Goal: Task Accomplishment & Management: Use online tool/utility

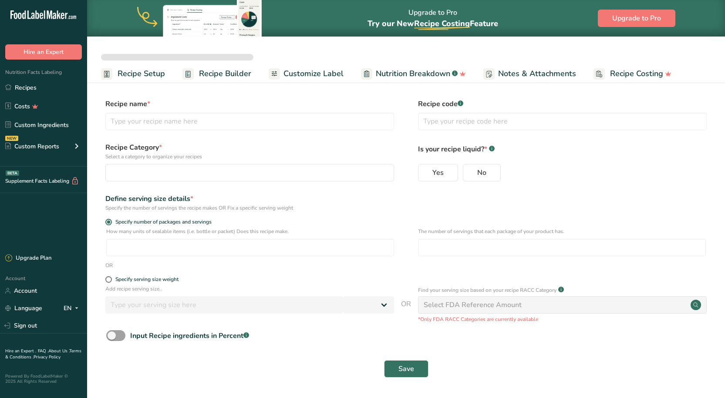
select select
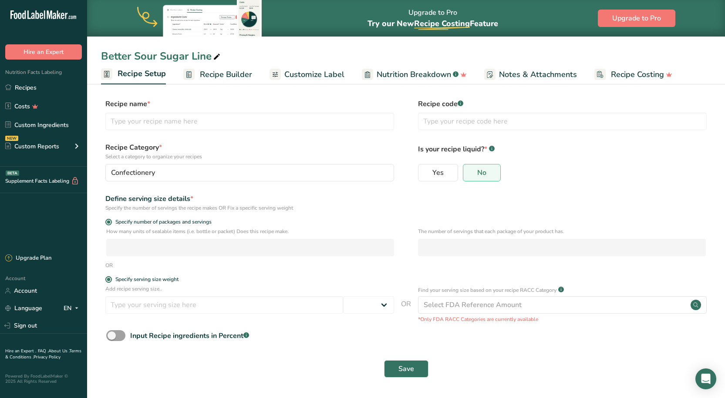
type input "Better Sour Sugar Line"
radio input "true"
radio input "false"
radio input "true"
type input "51"
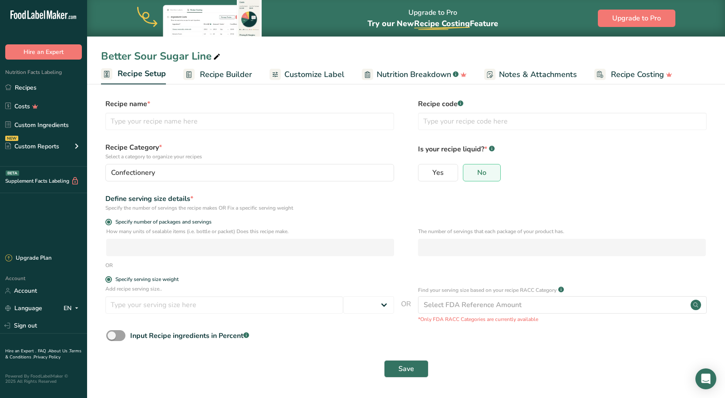
select select "0"
click at [27, 93] on link "Recipes" at bounding box center [43, 87] width 87 height 17
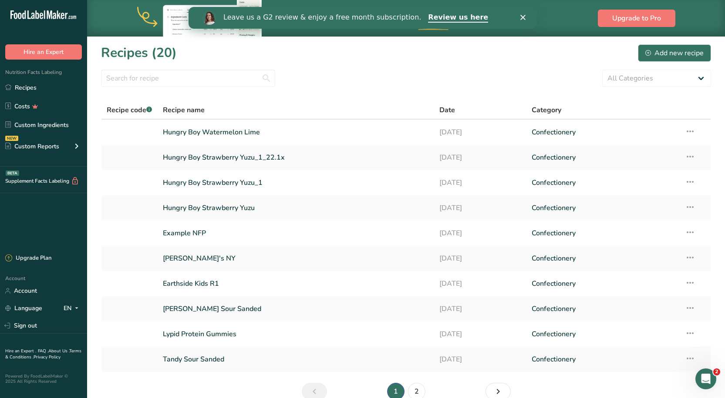
click at [525, 13] on div "Leave us a G2 review & enjoy a free month subscription. Review us here" at bounding box center [362, 17] width 348 height 15
click at [524, 14] on div "Leave us a G2 review & enjoy a free month subscription. Review us here" at bounding box center [362, 17] width 348 height 15
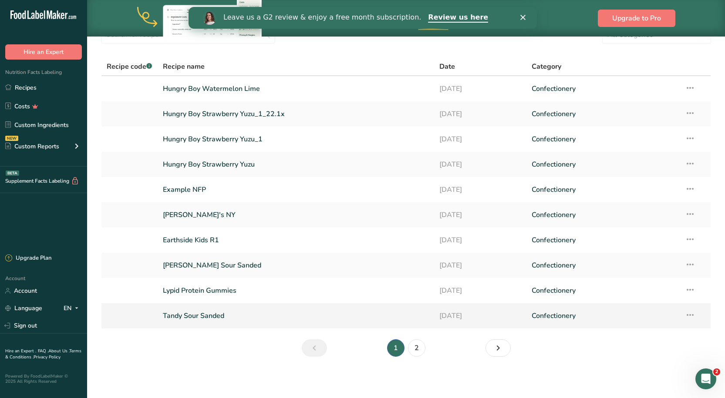
click at [244, 314] on link "Tandy Sour Sanded" at bounding box center [296, 316] width 266 height 18
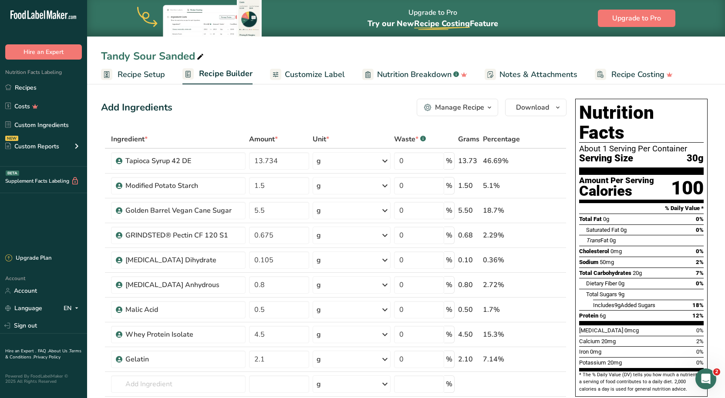
click at [339, 79] on span "Customize Label" at bounding box center [315, 75] width 60 height 12
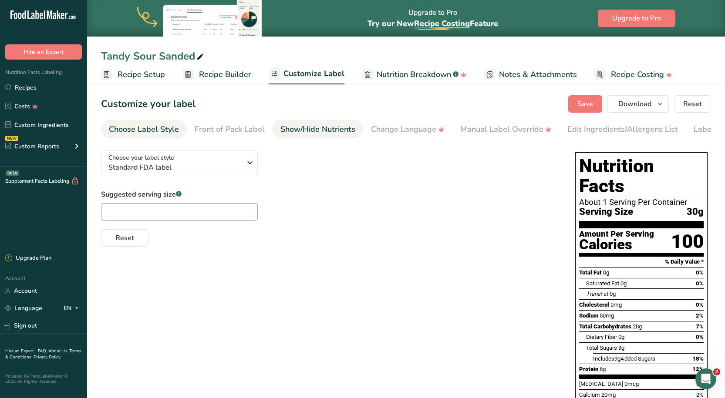
click at [301, 124] on div "Show/Hide Nutrients" at bounding box center [317, 130] width 75 height 12
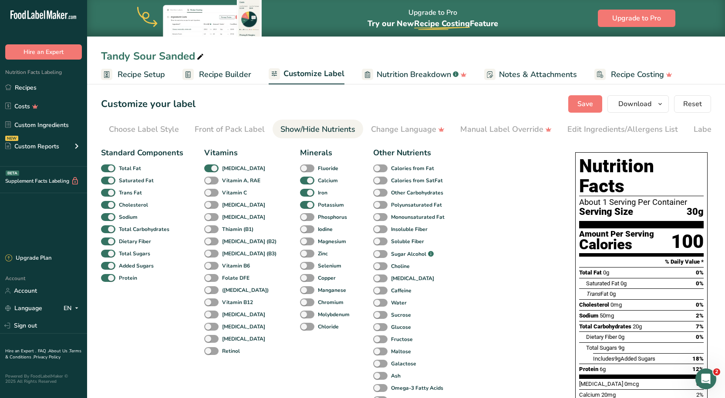
scroll to position [0, 44]
click at [202, 126] on div "Front of Pack Label" at bounding box center [186, 130] width 70 height 12
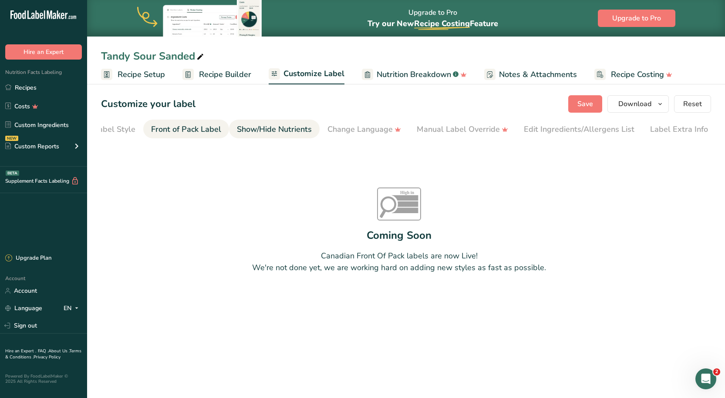
click at [260, 128] on div "Show/Hide Nutrients" at bounding box center [274, 130] width 75 height 12
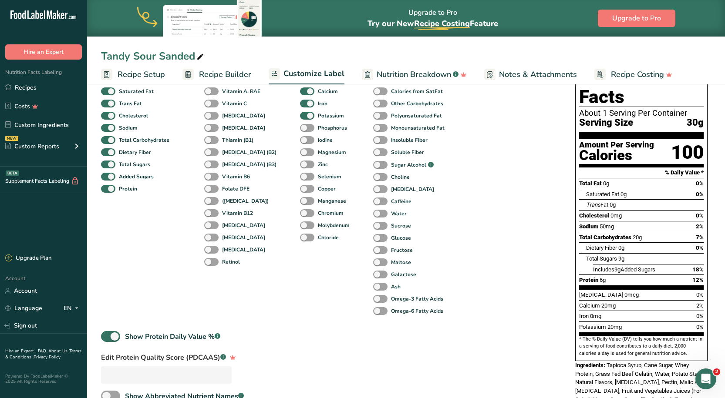
scroll to position [162, 0]
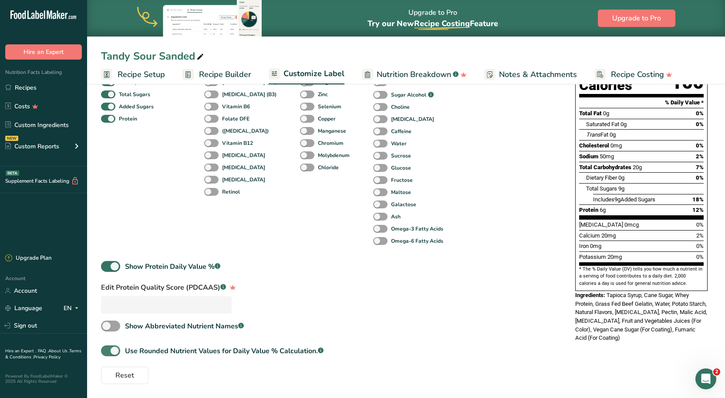
click at [116, 348] on span at bounding box center [110, 351] width 19 height 11
click at [107, 348] on input "Use Rounded Nutrient Values for Daily Value % Calculation. .a-a{fill:#347362;}.…" at bounding box center [104, 351] width 6 height 6
click at [120, 348] on span "Use Rounded Nutrient Values for Daily Value % Calculation. .a-a{fill:#347362;}.…" at bounding box center [221, 351] width 203 height 10
click at [107, 348] on input "Use Rounded Nutrient Values for Daily Value % Calculation. .a-a{fill:#347362;}.…" at bounding box center [104, 351] width 6 height 6
click at [120, 348] on span "Use Rounded Nutrient Values for Daily Value % Calculation. .a-a{fill:#347362;}.…" at bounding box center [221, 351] width 203 height 10
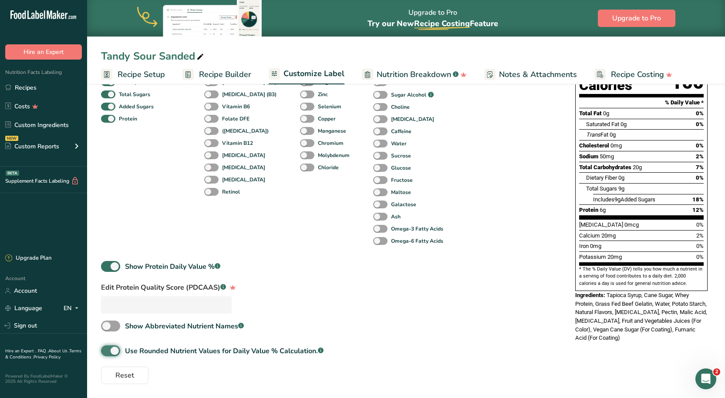
click at [107, 348] on input "Use Rounded Nutrient Values for Daily Value % Calculation. .a-a{fill:#347362;}.…" at bounding box center [104, 351] width 6 height 6
click at [120, 348] on span "Use Rounded Nutrient Values for Daily Value % Calculation. .a-a{fill:#347362;}.…" at bounding box center [221, 351] width 203 height 10
click at [107, 348] on input "Use Rounded Nutrient Values for Daily Value % Calculation. .a-a{fill:#347362;}.…" at bounding box center [104, 351] width 6 height 6
click at [120, 348] on span "Use Rounded Nutrient Values for Daily Value % Calculation. .a-a{fill:#347362;}.…" at bounding box center [221, 351] width 203 height 10
click at [107, 348] on input "Use Rounded Nutrient Values for Daily Value % Calculation. .a-a{fill:#347362;}.…" at bounding box center [104, 351] width 6 height 6
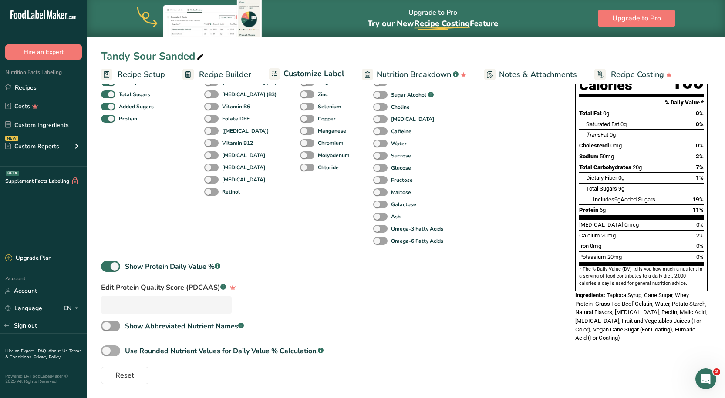
click at [120, 348] on span "Use Rounded Nutrient Values for Daily Value % Calculation. .a-a{fill:#347362;}.…" at bounding box center [221, 351] width 203 height 10
click at [107, 348] on input "Use Rounded Nutrient Values for Daily Value % Calculation. .a-a{fill:#347362;}.…" at bounding box center [104, 351] width 6 height 6
checkbox input "true"
click at [114, 265] on span at bounding box center [110, 266] width 19 height 11
click at [107, 265] on input "Show Protein Daily Value % .a-a{fill:#347362;}.b-a{fill:#fff;}" at bounding box center [104, 267] width 6 height 6
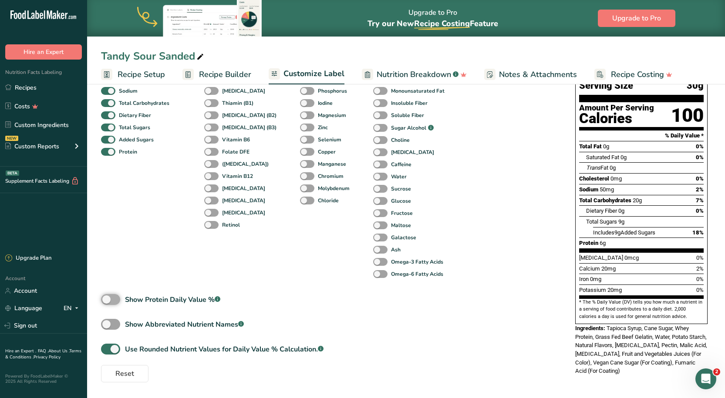
scroll to position [127, 0]
click at [115, 300] on span at bounding box center [110, 299] width 19 height 11
click at [107, 300] on input "Show Protein Daily Value % .a-a{fill:#347362;}.b-a{fill:#fff;}" at bounding box center [104, 300] width 6 height 6
checkbox input "true"
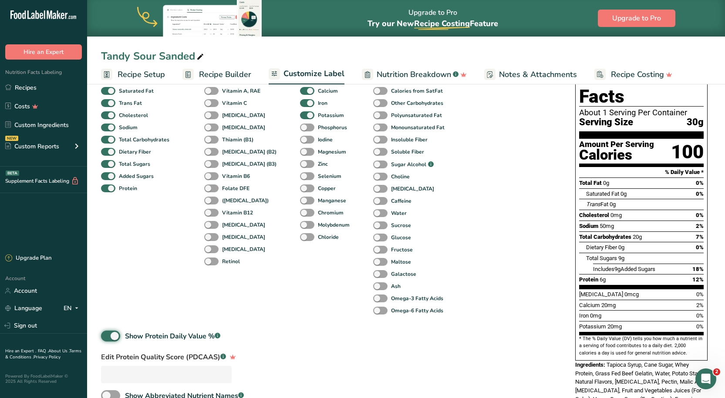
scroll to position [74, 0]
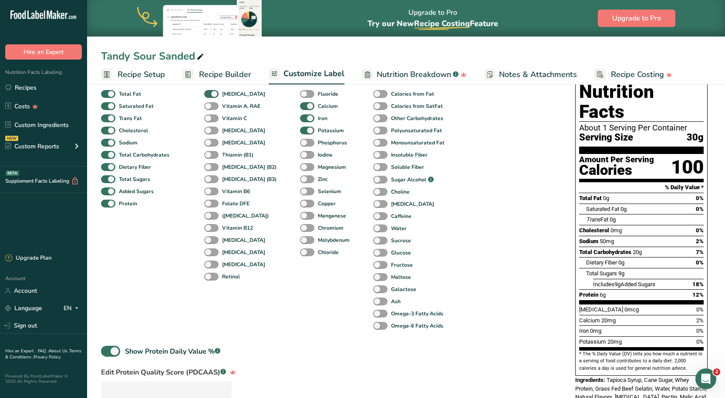
click at [533, 73] on span "Notes & Attachments" at bounding box center [538, 75] width 78 height 12
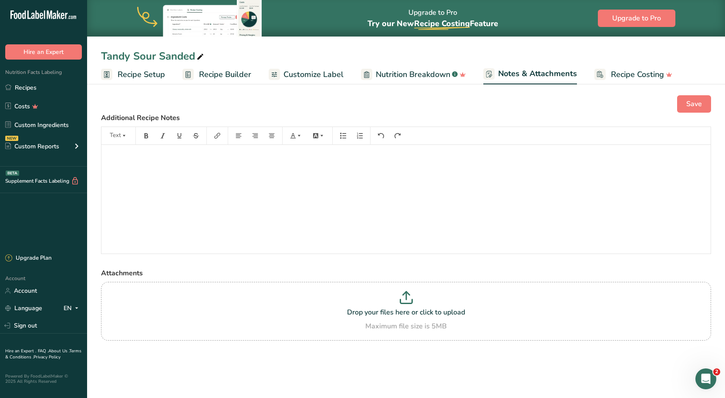
click at [198, 76] on link "Recipe Builder" at bounding box center [216, 75] width 69 height 20
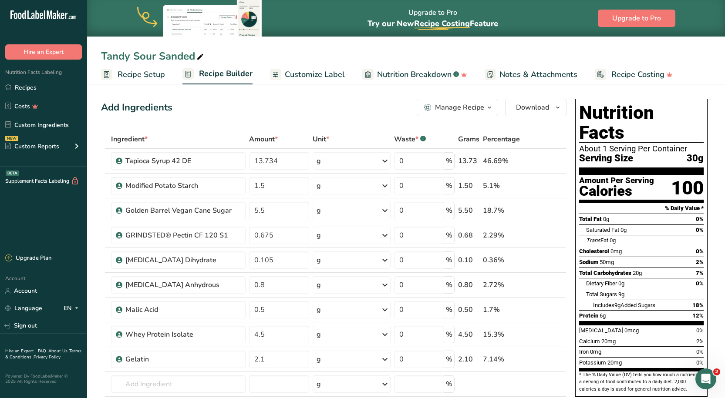
click at [160, 69] on span "Recipe Setup" at bounding box center [141, 75] width 47 height 12
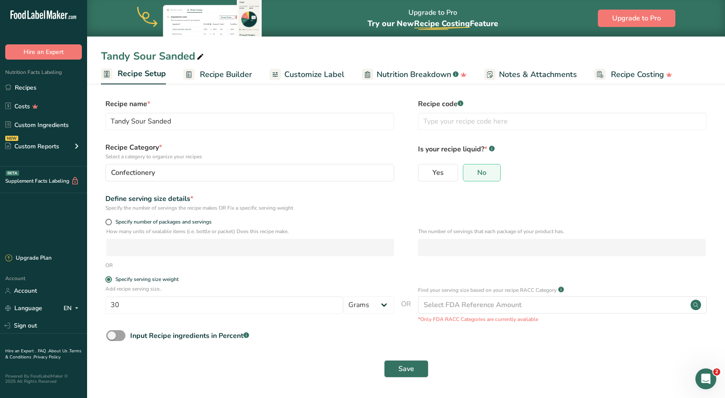
click at [231, 74] on span "Recipe Builder" at bounding box center [226, 75] width 52 height 12
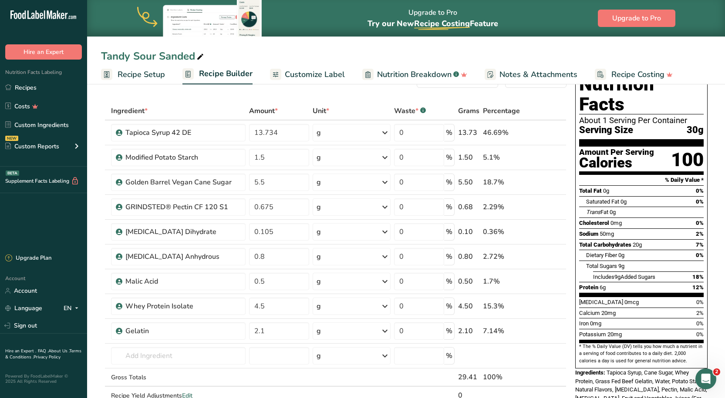
scroll to position [44, 0]
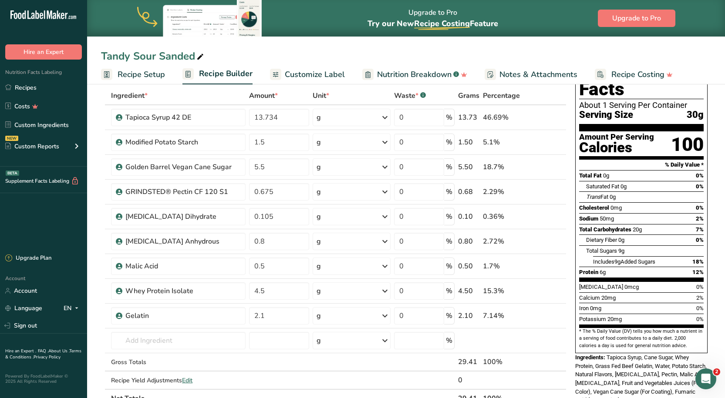
click at [702, 269] on span "12%" at bounding box center [697, 272] width 11 height 7
click at [697, 269] on span "12%" at bounding box center [697, 272] width 11 height 7
click at [701, 269] on span "12%" at bounding box center [697, 272] width 11 height 7
click at [699, 269] on span "12%" at bounding box center [697, 272] width 11 height 7
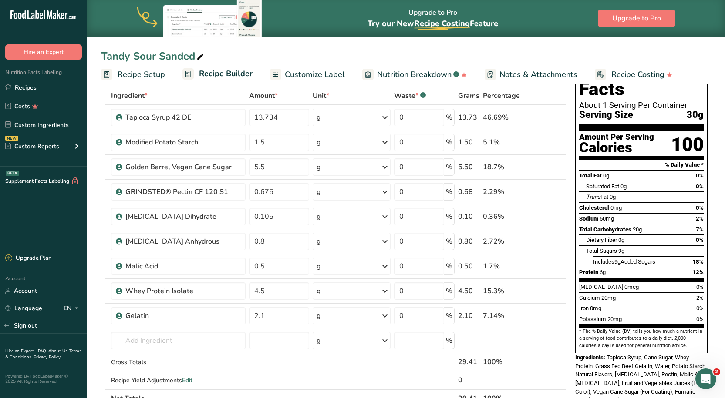
drag, startPoint x: 699, startPoint y: 251, endPoint x: 692, endPoint y: 252, distance: 6.6
click at [692, 267] on div "Protein 6g 12%" at bounding box center [641, 272] width 125 height 11
click at [601, 260] on section "Total Fat 0g 0% Saturated Fat 0g 0% Trans Fat 0g [MEDICAL_DATA] 0mg 0% Sodium 5…" at bounding box center [641, 225] width 125 height 111
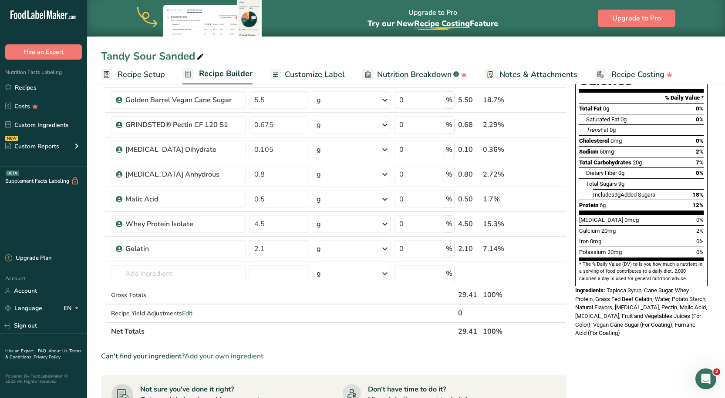
scroll to position [131, 0]
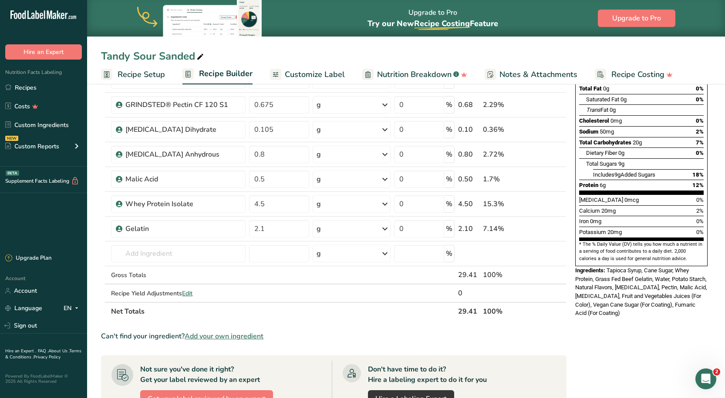
click at [603, 327] on div "Nutrition Facts About 1 Serving Per Container Serving Size 30g Amount Per Servi…" at bounding box center [641, 285] width 139 height 641
click at [533, 205] on icon at bounding box center [534, 204] width 6 height 9
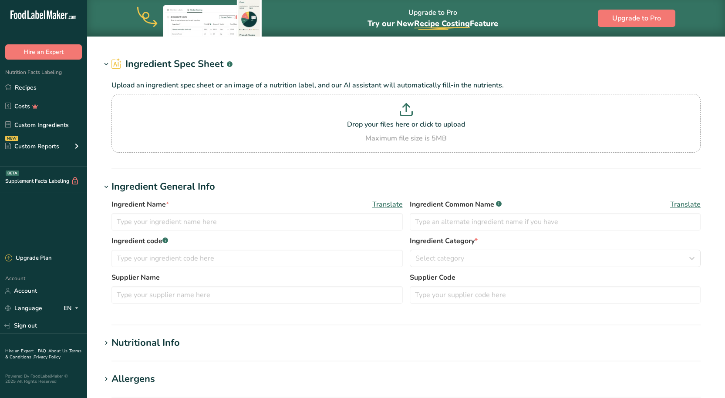
type input "Whey Protein Isolate"
type input "100"
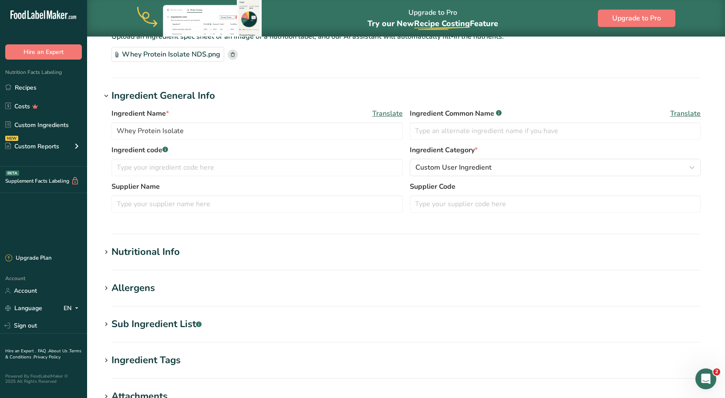
scroll to position [174, 0]
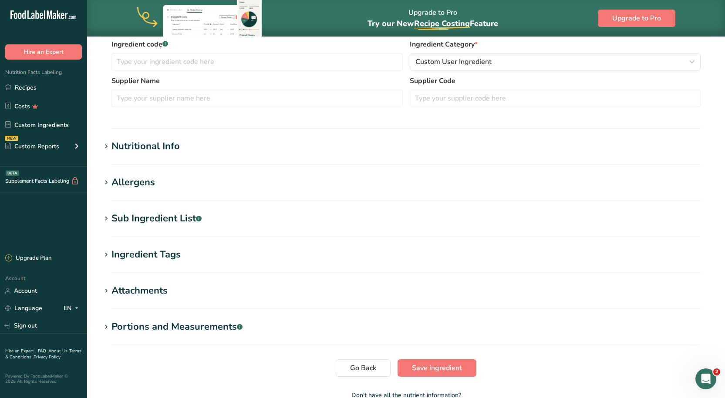
click at [168, 148] on div "Nutritional Info" at bounding box center [145, 146] width 68 height 14
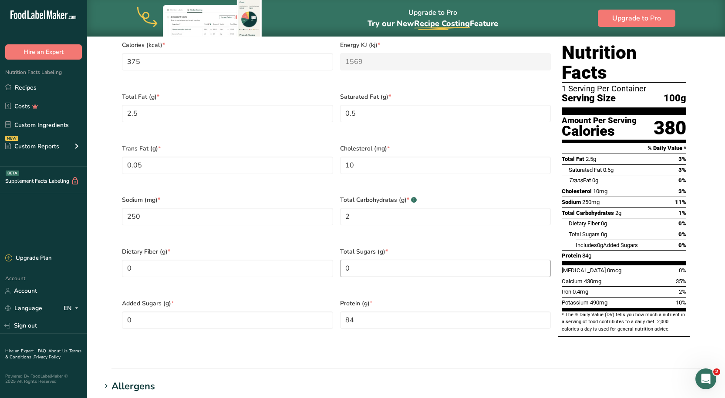
scroll to position [392, 0]
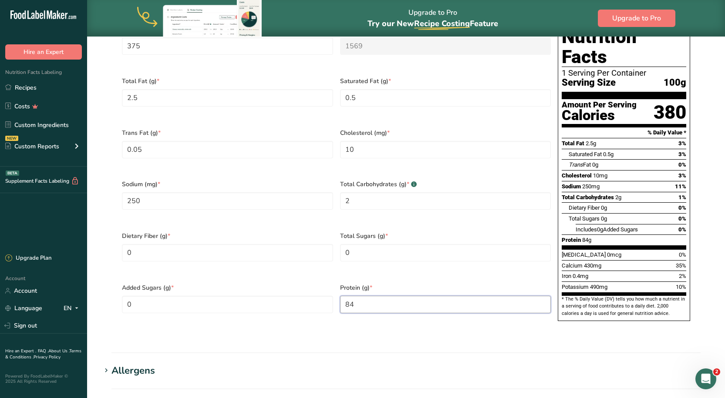
click at [376, 296] on input "84" at bounding box center [445, 304] width 211 height 17
type input "0"
type input "60"
click at [412, 310] on section "Calories (kcal) * 375 Energy KJ (kj) * 1569 Total Fat (g) * 2.5 Saturated Fat (…" at bounding box center [405, 175] width 589 height 324
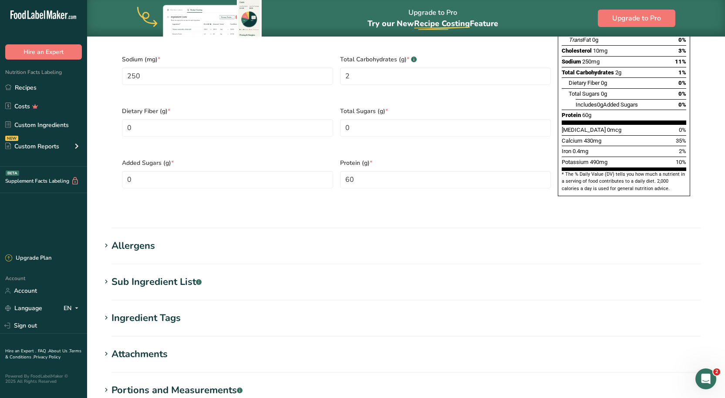
scroll to position [613, 0]
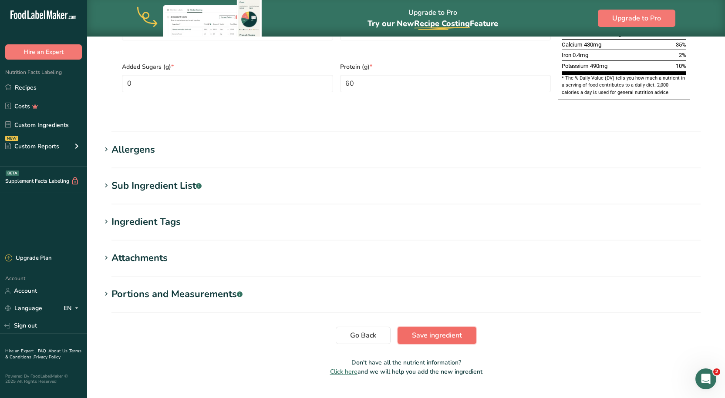
click at [435, 331] on span "Save ingredient" at bounding box center [437, 336] width 50 height 10
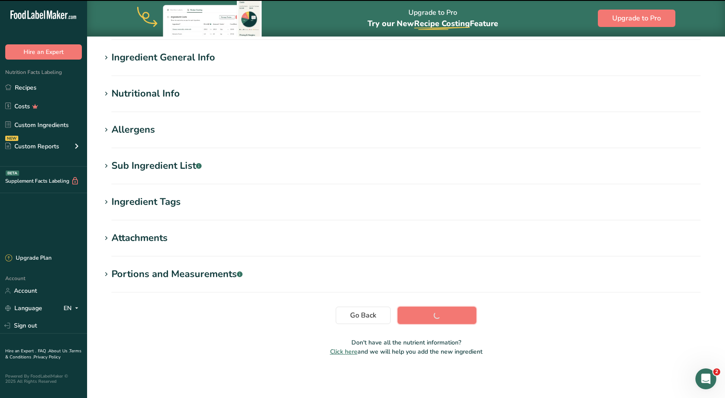
scroll to position [62, 0]
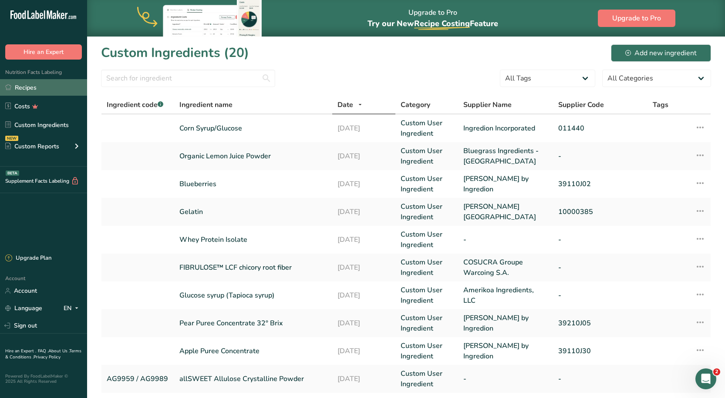
click at [37, 89] on link "Recipes" at bounding box center [43, 87] width 87 height 17
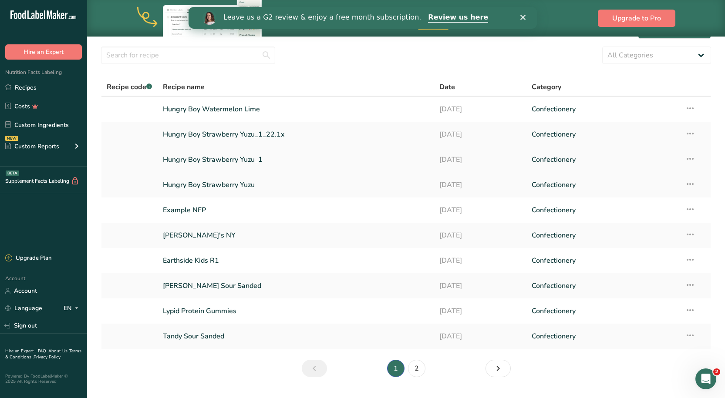
scroll to position [44, 0]
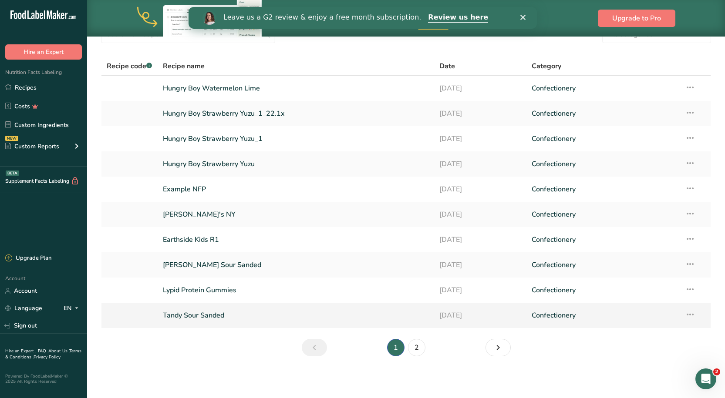
click at [186, 321] on link "Tandy Sour Sanded" at bounding box center [296, 316] width 266 height 18
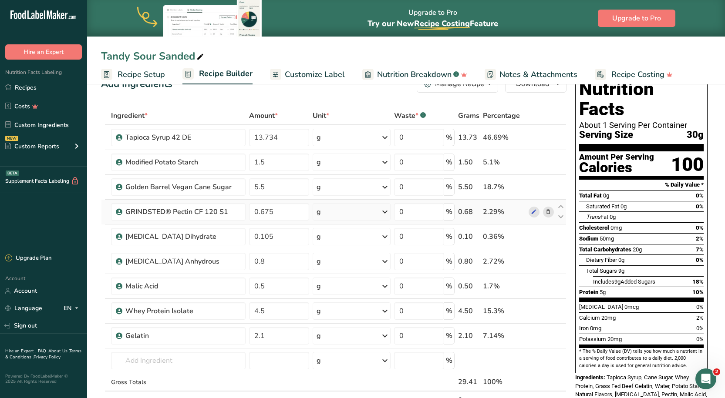
scroll to position [44, 0]
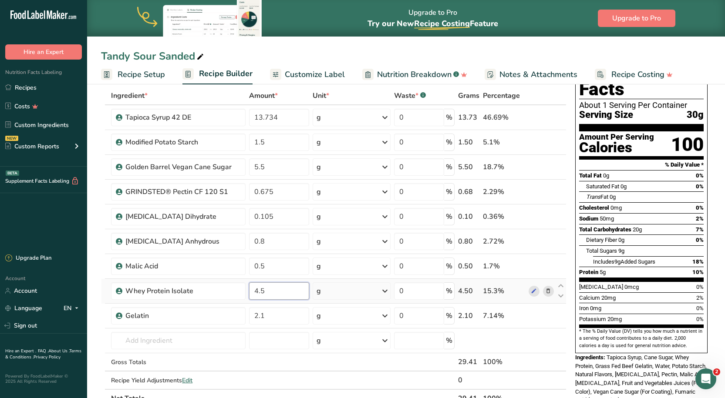
click at [292, 290] on input "4.5" at bounding box center [279, 291] width 60 height 17
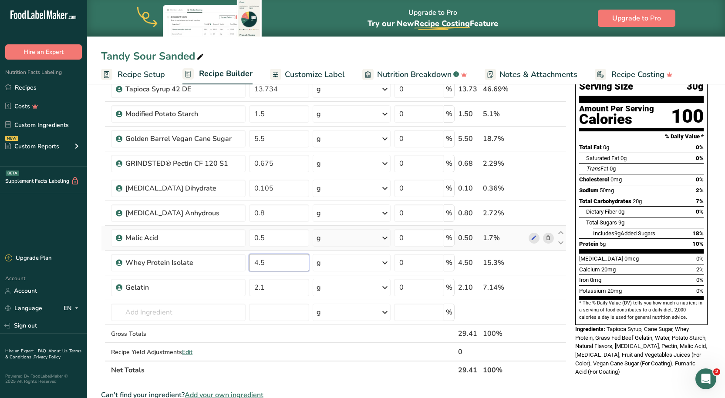
scroll to position [87, 0]
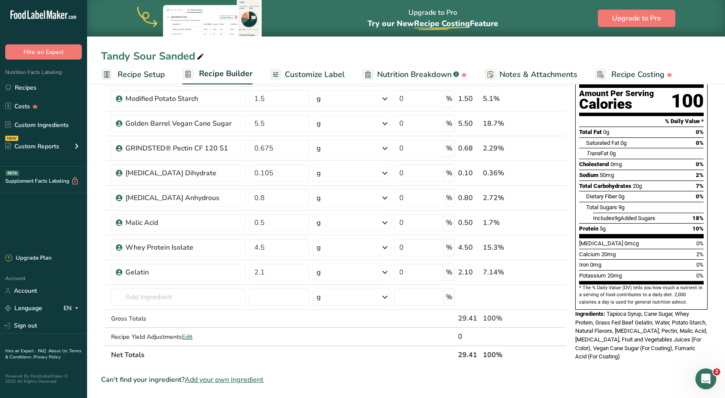
click at [393, 365] on section "Ingredient * Amount * Unit * Waste * .a-a{fill:#347362;}.b-a{fill:#fff;} Grams …" at bounding box center [334, 339] width 466 height 592
click at [533, 246] on icon at bounding box center [534, 247] width 6 height 9
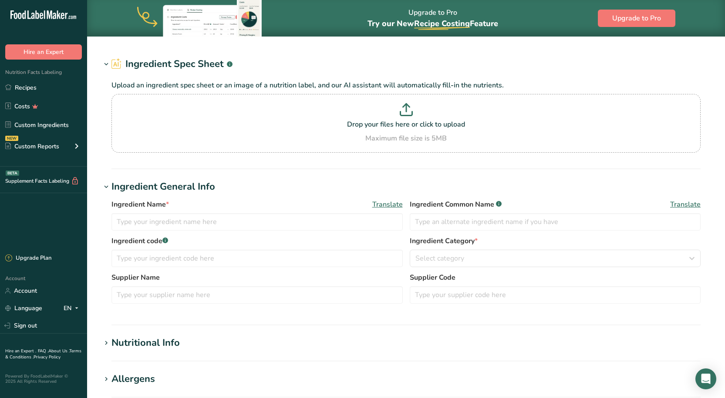
type input "Whey Protein Isolate"
type input "100"
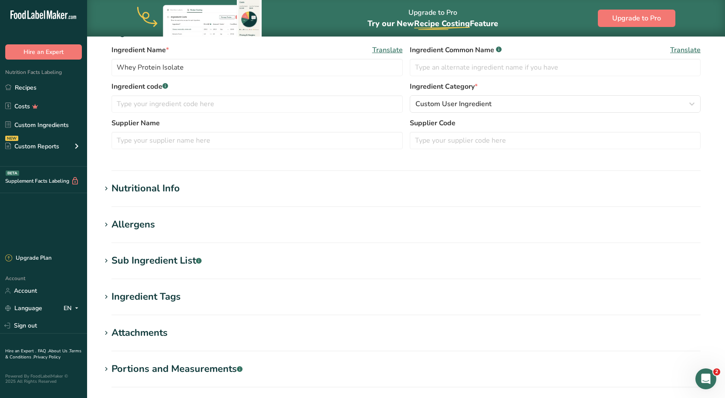
click at [184, 196] on h1 "Nutritional Info" at bounding box center [406, 189] width 610 height 14
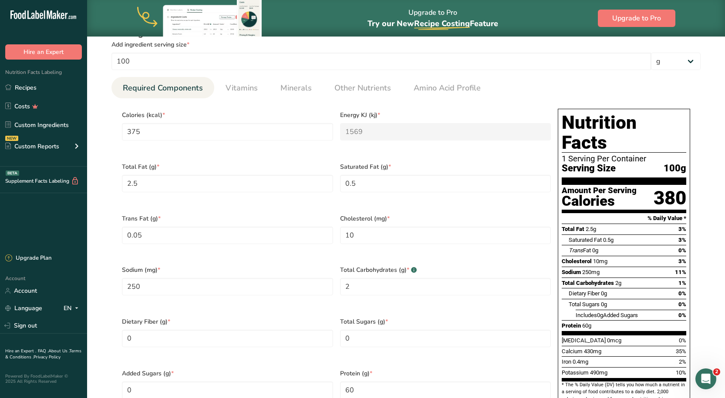
scroll to position [392, 0]
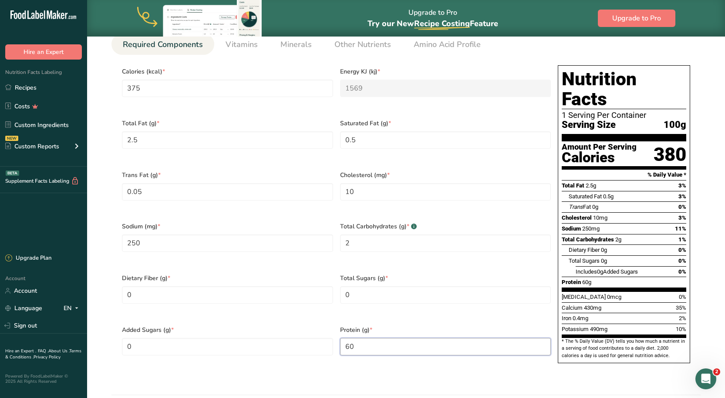
click at [381, 338] on input "60" at bounding box center [445, 346] width 211 height 17
click at [365, 376] on section "Edit Whey Protein Isolate Ingredient Spec Sheet .a-a{fill:#347362;}.b-a{fill:#f…" at bounding box center [406, 149] width 638 height 1010
click at [363, 338] on input "7" at bounding box center [445, 346] width 211 height 17
type input "70"
click at [369, 351] on div "Protein (g) * 70" at bounding box center [446, 347] width 218 height 52
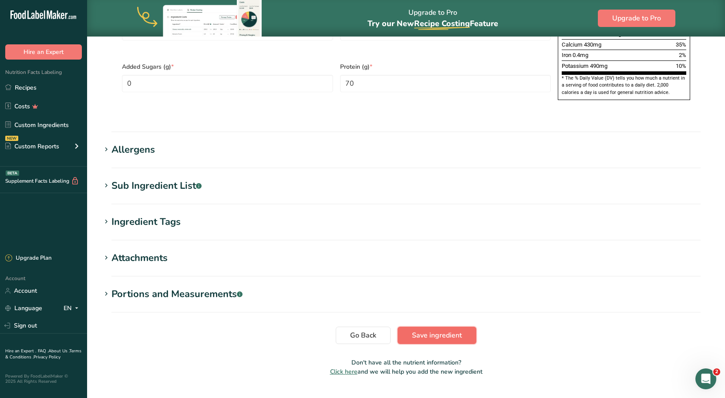
click at [432, 327] on button "Save ingredient" at bounding box center [437, 335] width 79 height 17
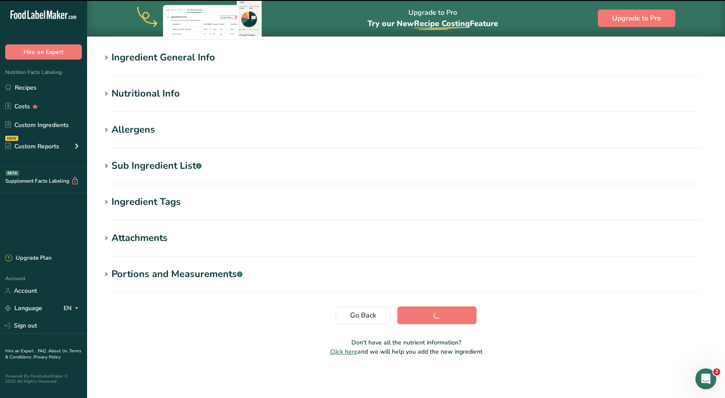
scroll to position [62, 0]
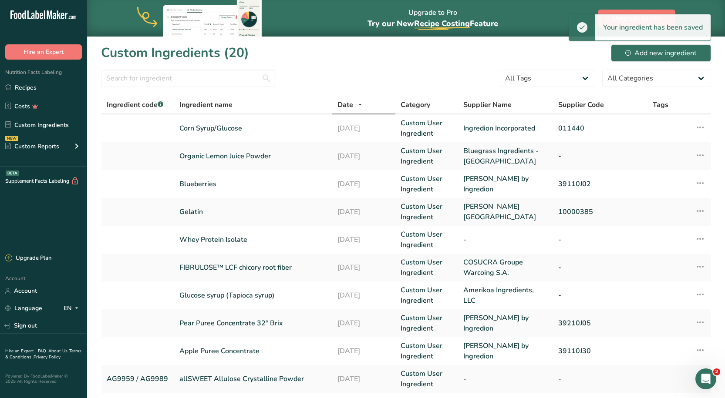
drag, startPoint x: 54, startPoint y: 83, endPoint x: 95, endPoint y: 94, distance: 43.0
click at [54, 83] on link "Recipes" at bounding box center [43, 87] width 87 height 17
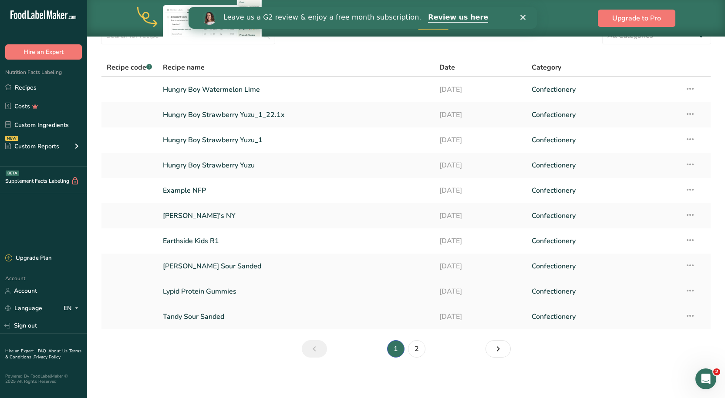
scroll to position [44, 0]
click at [198, 309] on link "Tandy Sour Sanded" at bounding box center [296, 316] width 266 height 18
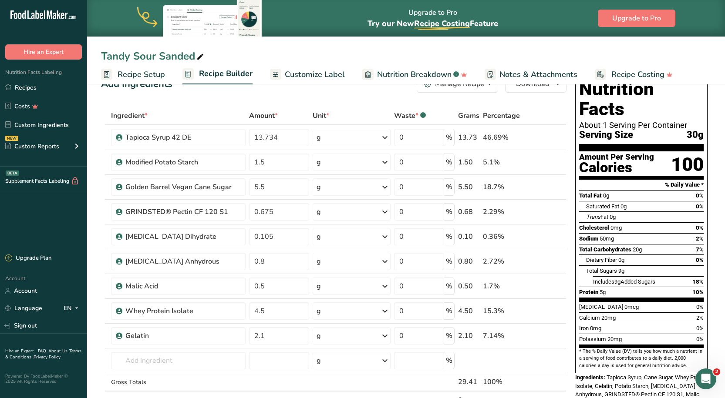
scroll to position [44, 0]
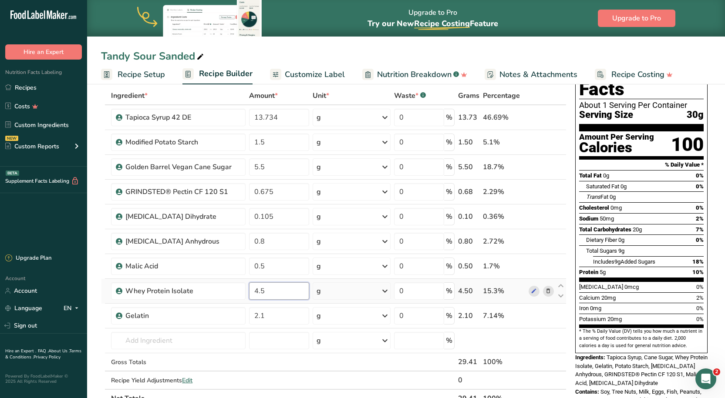
click at [267, 290] on input "4.5" at bounding box center [279, 291] width 60 height 17
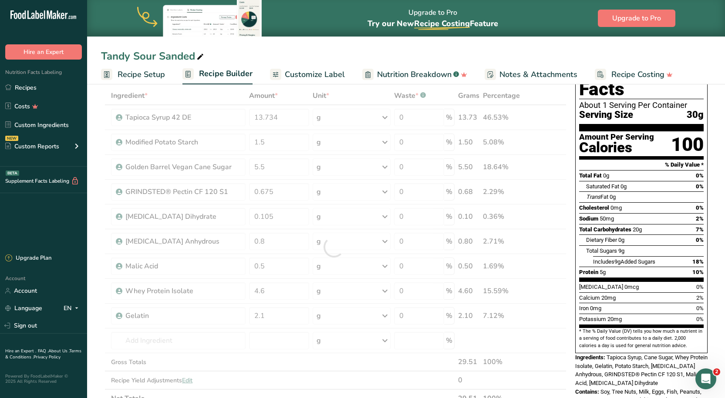
click at [354, 51] on div "Tandy Sour Sanded" at bounding box center [406, 56] width 638 height 16
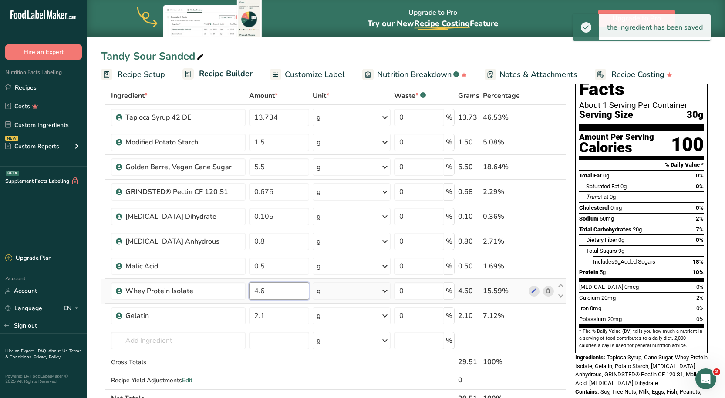
click at [266, 298] on input "4.6" at bounding box center [279, 291] width 60 height 17
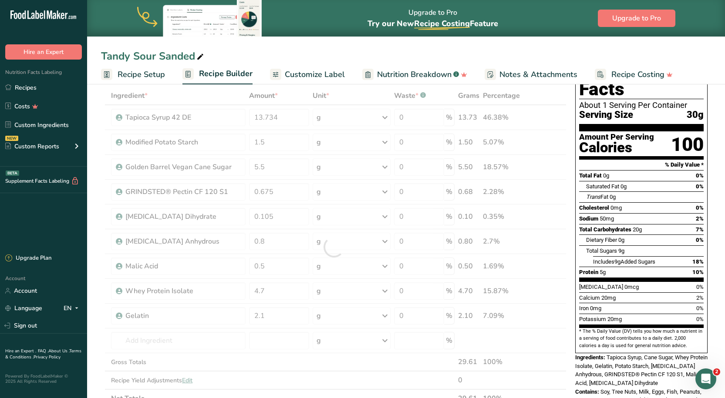
click at [271, 52] on div "Tandy Sour Sanded" at bounding box center [406, 56] width 638 height 16
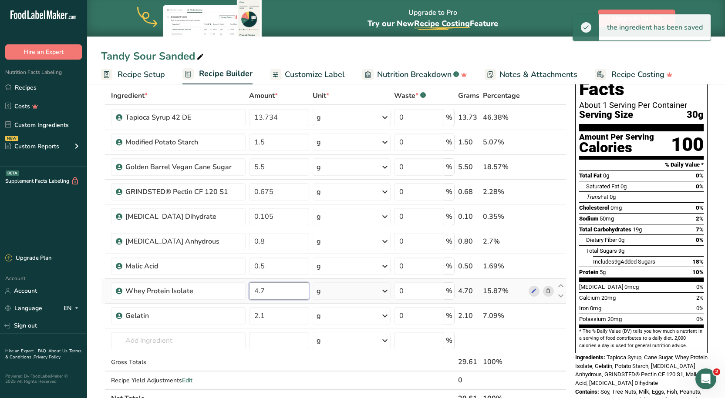
click at [272, 293] on input "4.7" at bounding box center [279, 291] width 60 height 17
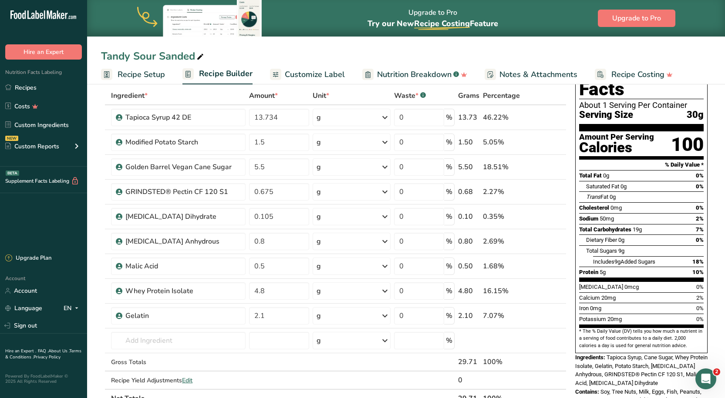
click at [375, 44] on div "Tandy Sour Sanded Recipe Setup Recipe Builder Customize Label Nutrition Breakdo…" at bounding box center [406, 42] width 638 height 84
click at [280, 283] on input "4.8" at bounding box center [279, 291] width 60 height 17
type input "4.5"
click at [334, 45] on div "Tandy Sour Sanded Recipe Setup Recipe Builder Customize Label Nutrition Breakdo…" at bounding box center [406, 42] width 638 height 84
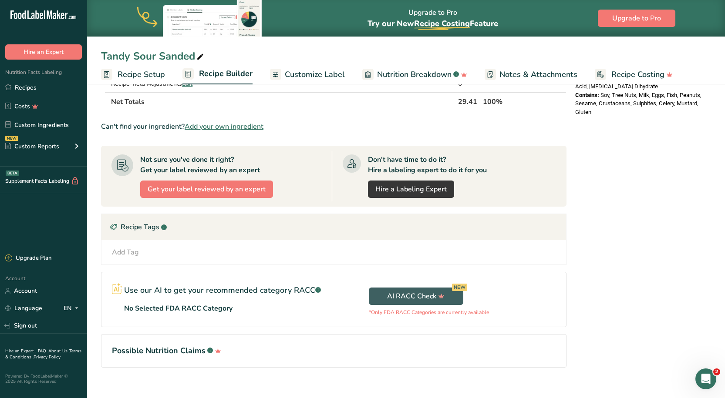
scroll to position [352, 0]
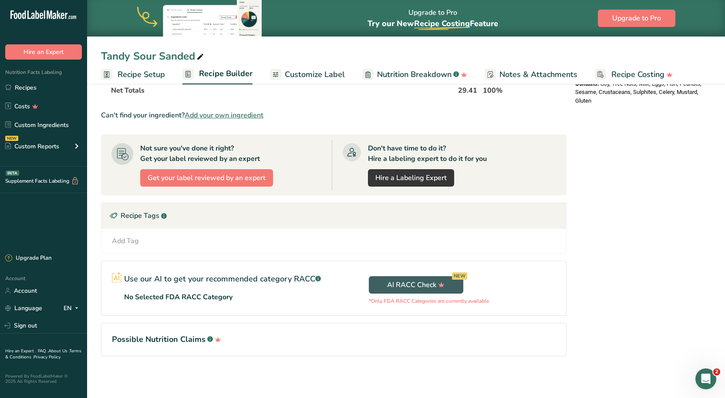
click at [301, 72] on span "Customize Label" at bounding box center [315, 75] width 60 height 12
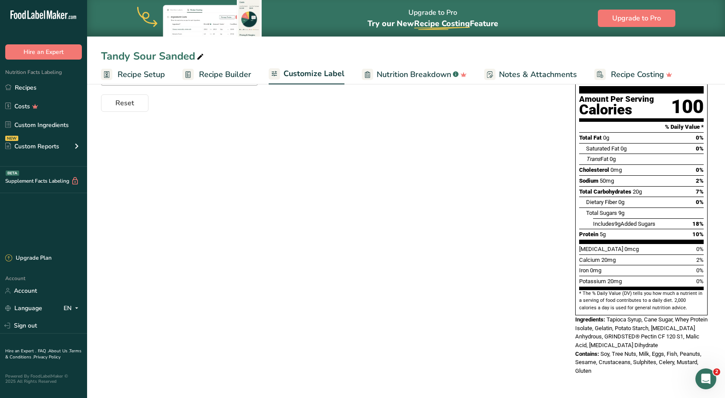
scroll to position [117, 0]
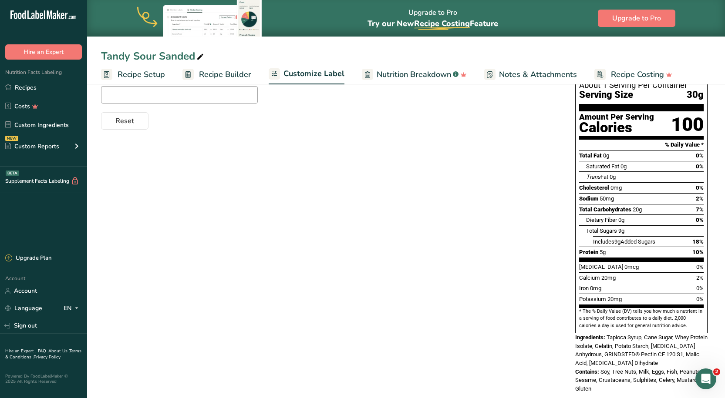
click at [195, 81] on link "Recipe Builder" at bounding box center [216, 75] width 69 height 20
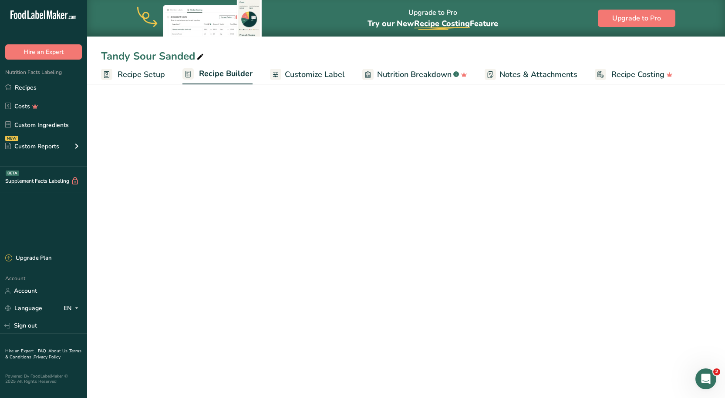
click at [156, 74] on span "Recipe Setup" at bounding box center [141, 75] width 47 height 12
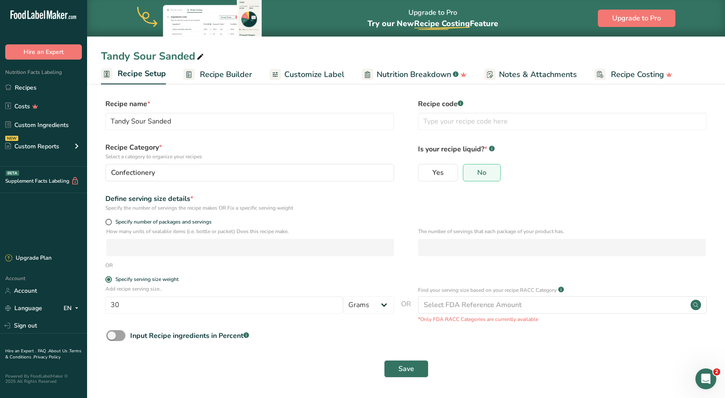
click at [203, 72] on span "Recipe Builder" at bounding box center [226, 75] width 52 height 12
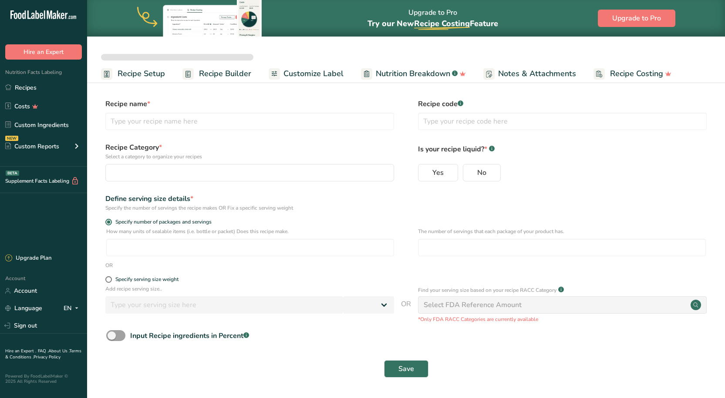
select select
type input "Better Sour Sugar Line"
radio input "true"
radio input "false"
radio input "true"
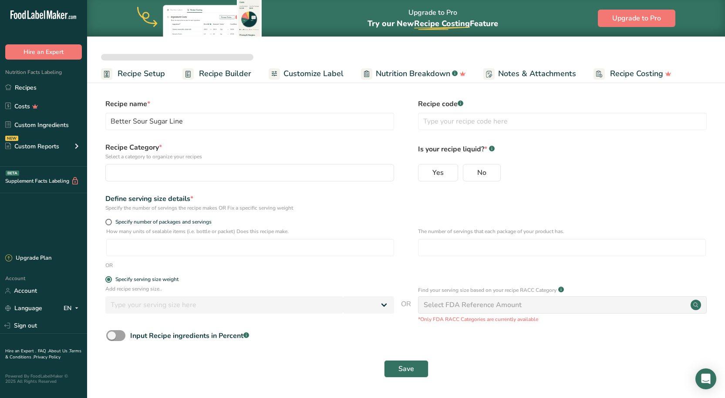
type input "51"
select select "0"
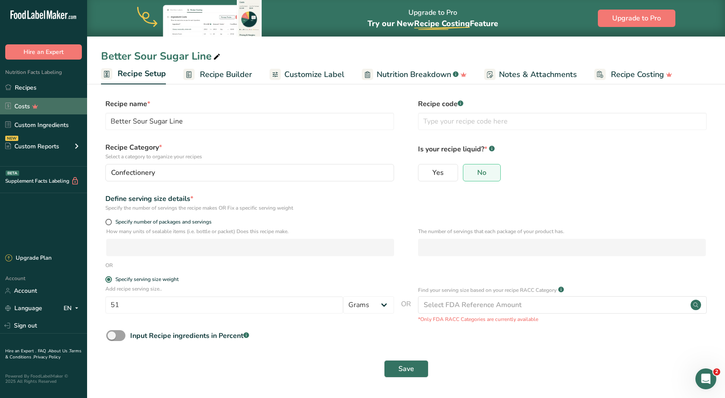
click at [40, 110] on icon at bounding box center [35, 106] width 13 height 9
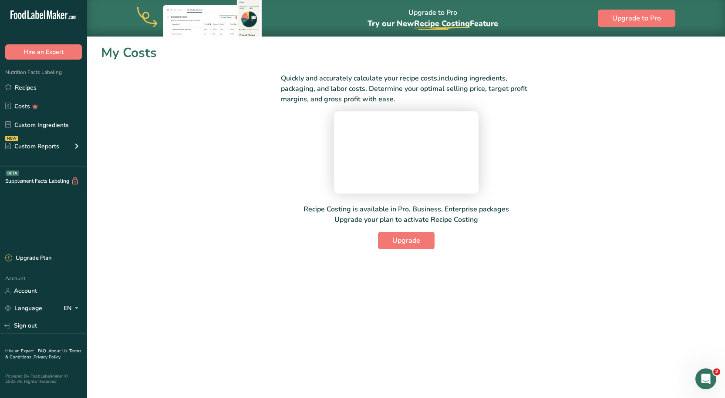
click at [42, 206] on div ".a-20{fill:#fff;} Hire an Expert Nutrition Facts Labeling Recipes Costs Custom …" at bounding box center [43, 124] width 87 height 235
click at [35, 86] on link "Recipes" at bounding box center [43, 87] width 87 height 17
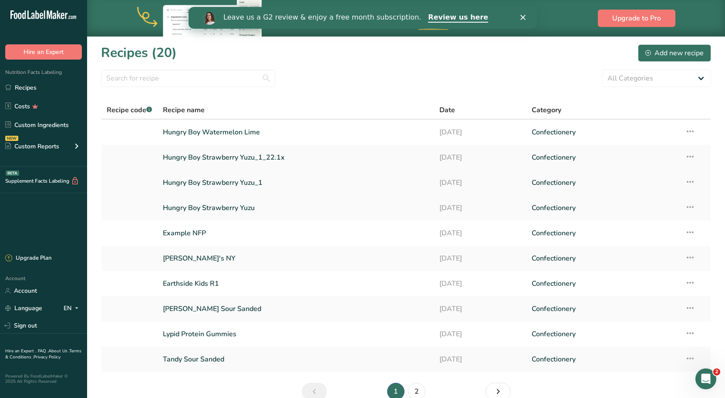
scroll to position [44, 0]
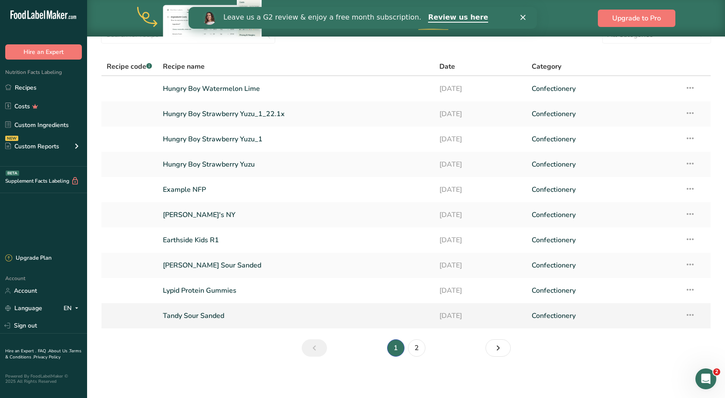
click at [189, 313] on link "Tandy Sour Sanded" at bounding box center [296, 316] width 266 height 18
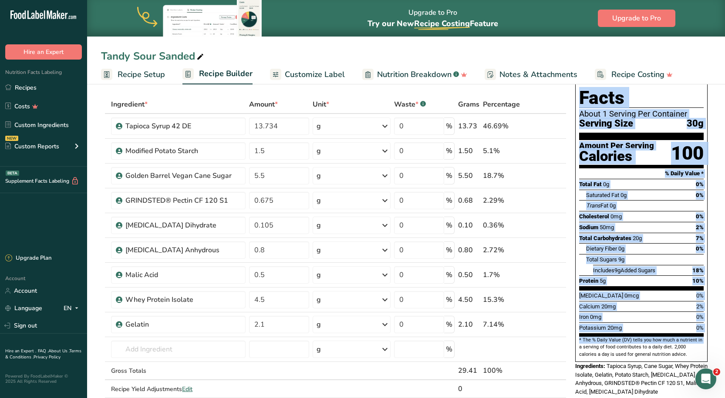
scroll to position [87, 0]
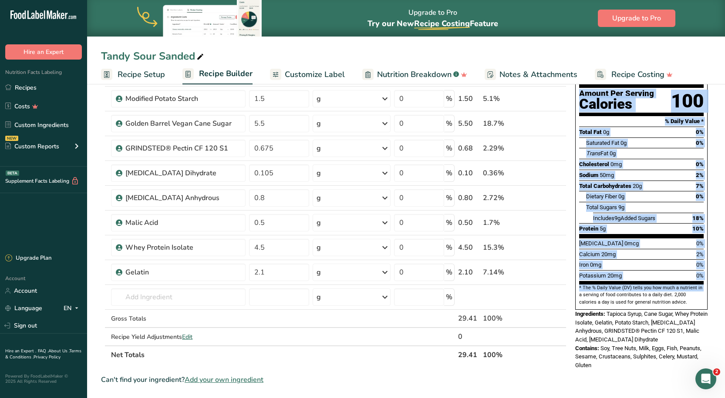
drag, startPoint x: 573, startPoint y: 95, endPoint x: 699, endPoint y: 349, distance: 283.6
click at [700, 349] on section "Add Ingredients Manage Recipe Delete Recipe Duplicate Recipe Scale Recipe Save …" at bounding box center [406, 328] width 638 height 669
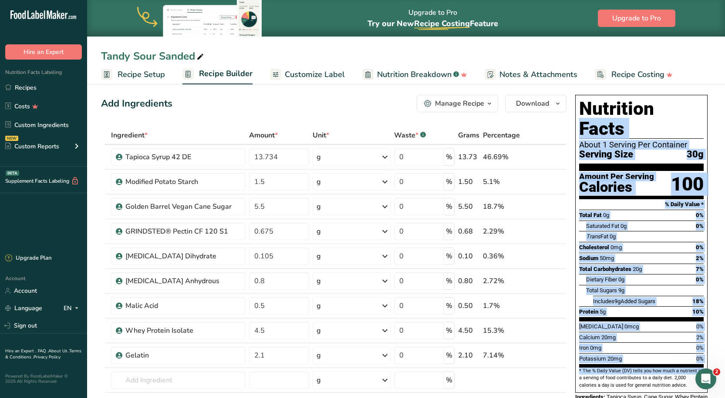
scroll to position [0, 0]
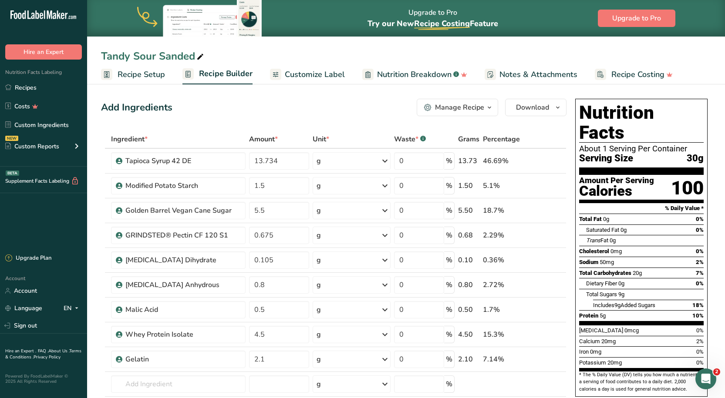
drag, startPoint x: 581, startPoint y: 304, endPoint x: 678, endPoint y: 302, distance: 96.7
click at [678, 302] on section "Total Fat 0g 0% Saturated Fat 0g 0% Trans Fat 0g [MEDICAL_DATA] 0mg 0% Sodium 5…" at bounding box center [641, 269] width 125 height 111
click at [668, 310] on div "Protein 5g 10%" at bounding box center [641, 315] width 125 height 11
drag, startPoint x: 672, startPoint y: 110, endPoint x: 584, endPoint y: 112, distance: 87.5
click at [584, 112] on h1 "Nutrition Facts" at bounding box center [641, 123] width 125 height 40
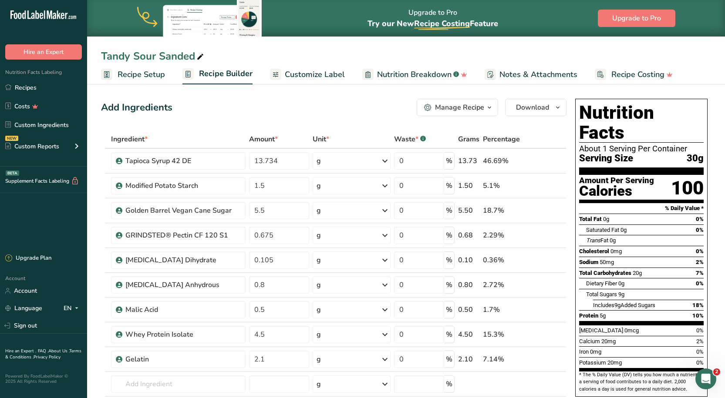
copy h1 "Nutrition F"
click at [664, 107] on h1 "Nutrition Facts" at bounding box center [641, 123] width 125 height 40
drag, startPoint x: 584, startPoint y: 112, endPoint x: 724, endPoint y: 109, distance: 140.7
click at [725, 109] on html ".a-20{fill:#fff;} Hire an Expert Nutrition Facts Labeling Recipes Costs Custom …" at bounding box center [362, 375] width 725 height 750
copy h1 "Nutrition Facts"
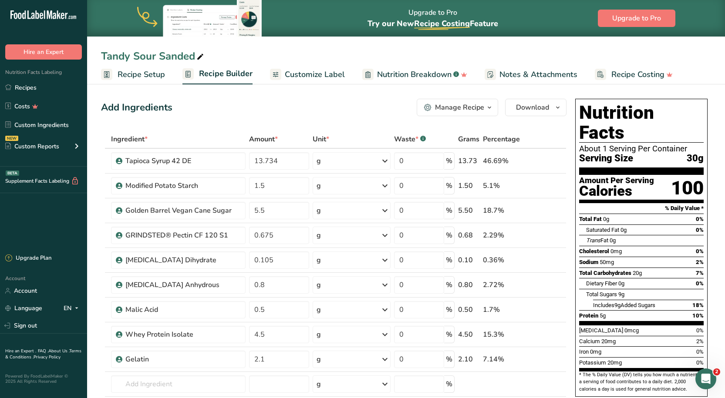
drag, startPoint x: 580, startPoint y: 130, endPoint x: 711, endPoint y: 139, distance: 131.4
copy section "About 1 Serving Per Container Serving Size 30g"
click at [641, 177] on div "Amount Per Serving" at bounding box center [616, 181] width 75 height 8
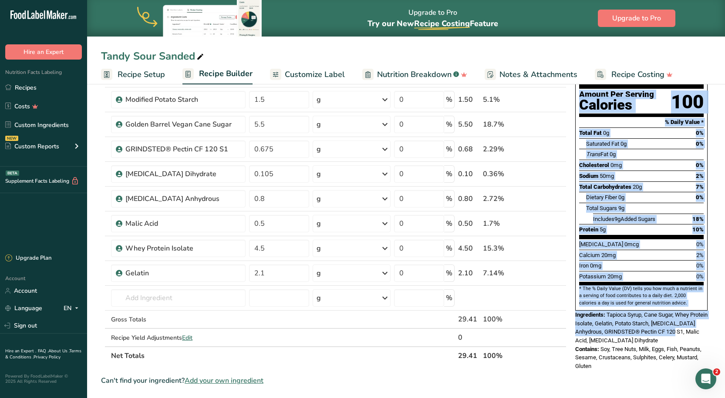
scroll to position [87, 0]
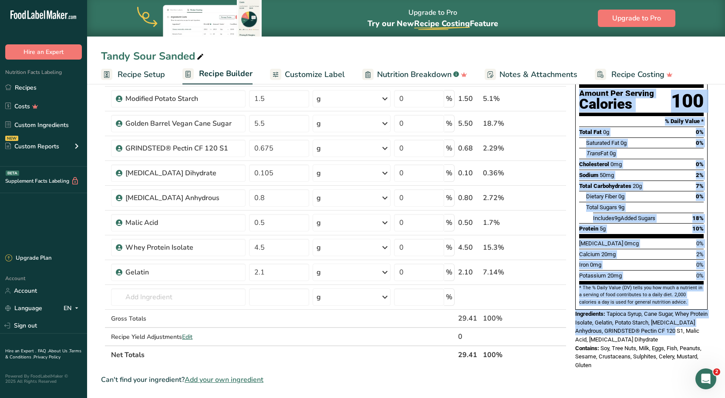
drag, startPoint x: 575, startPoint y: 102, endPoint x: 714, endPoint y: 280, distance: 225.5
click at [714, 280] on section "Add Ingredients Manage Recipe Delete Recipe Duplicate Recipe Scale Recipe Save …" at bounding box center [406, 328] width 638 height 669
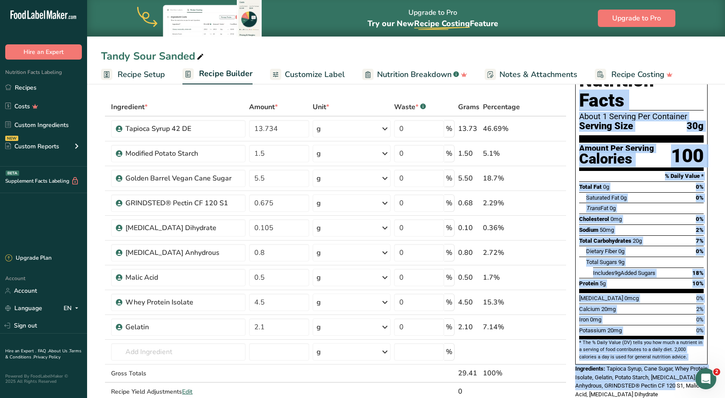
scroll to position [0, 0]
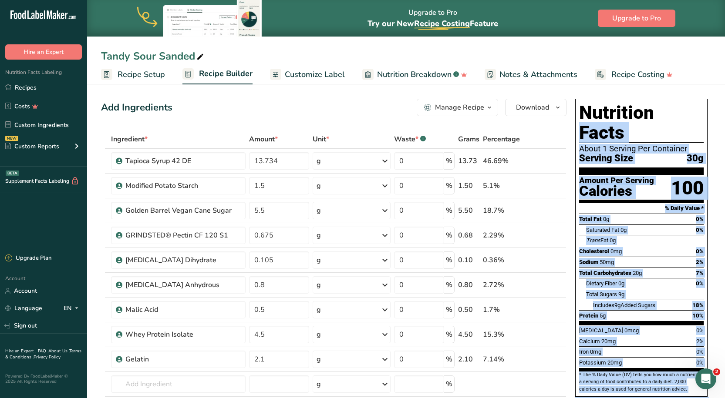
copy div "Nutrition Facts About 1 Serving Per Container Serving Size 30g Amount Per Servi…"
click at [590, 111] on h1 "Nutrition Facts" at bounding box center [641, 123] width 125 height 40
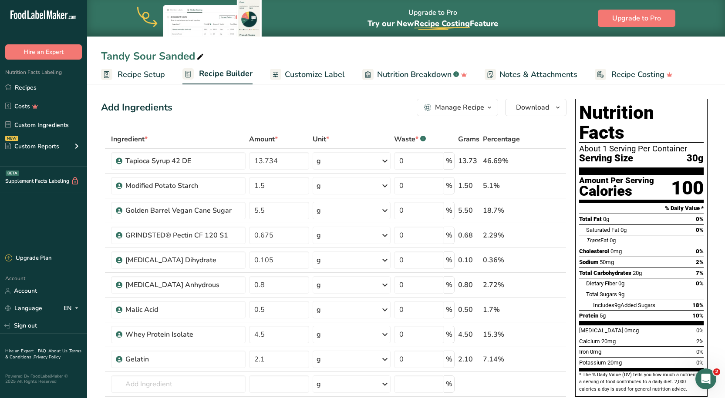
drag, startPoint x: 584, startPoint y: 111, endPoint x: 707, endPoint y: 119, distance: 123.1
click at [707, 119] on div "Nutrition Facts About 1 Serving Per Container Serving Size 30g Amount Per Servi…" at bounding box center [641, 248] width 132 height 298
copy h1 "Nutrition Facts"
drag, startPoint x: 580, startPoint y: 129, endPoint x: 670, endPoint y: 137, distance: 89.6
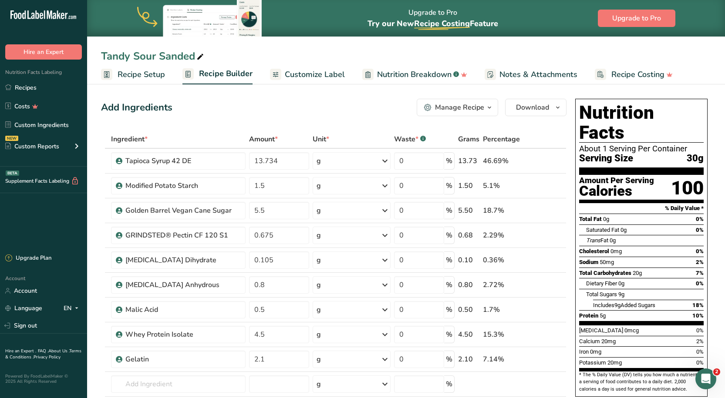
copy section "About 1 Serving Per Container Serving Size 30g"
drag, startPoint x: 581, startPoint y: 161, endPoint x: 698, endPoint y: 162, distance: 117.1
copy section "Amount Per Serving Calories 100"
click at [658, 175] on section "Amount Per Serving Calories 100" at bounding box center [641, 189] width 125 height 28
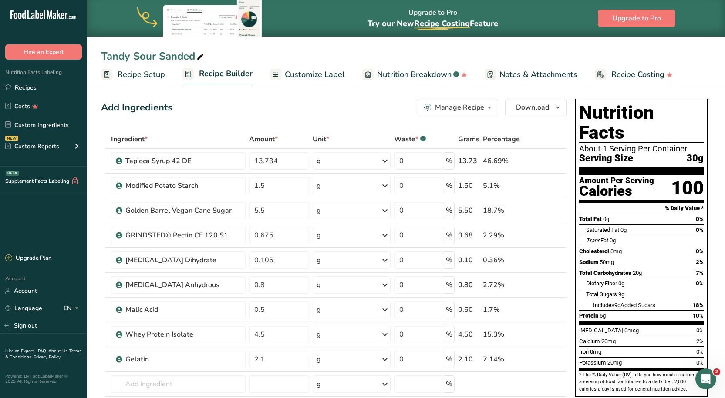
drag, startPoint x: 666, startPoint y: 187, endPoint x: 704, endPoint y: 294, distance: 113.4
click at [704, 294] on div "Nutrition Facts About 1 Serving Per Container Serving Size 30g Amount Per Servi…" at bounding box center [641, 248] width 132 height 298
click at [621, 203] on section "% Daily Value *" at bounding box center [641, 208] width 125 height 10
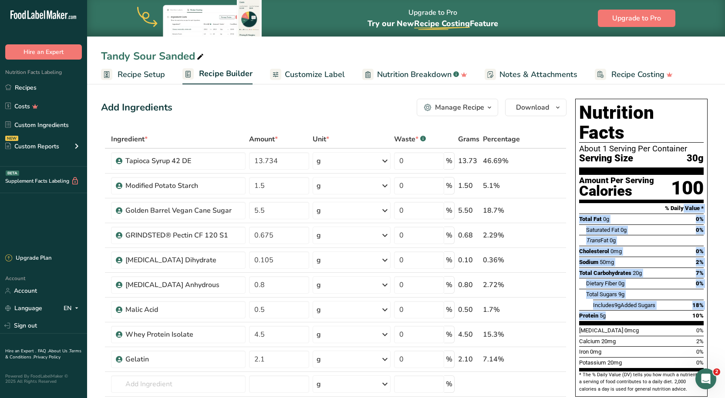
drag, startPoint x: 667, startPoint y: 189, endPoint x: 685, endPoint y: 297, distance: 109.5
click at [685, 297] on div "Nutrition Facts About 1 Serving Per Container Serving Size 30g Amount Per Servi…" at bounding box center [641, 248] width 132 height 298
copy div "% Daily Value * Total Fat 0g 0% Saturated Fat 0g 0% Trans Fat 0g Cholesterol 0m…"
click at [613, 225] on div "Saturated Fat 0g 0%" at bounding box center [645, 230] width 118 height 11
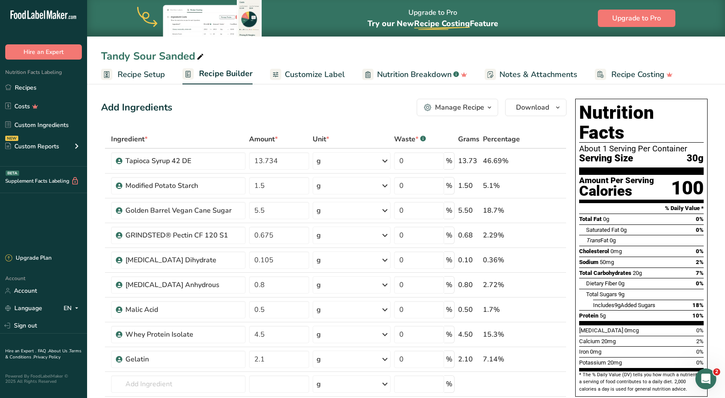
drag, startPoint x: 666, startPoint y: 189, endPoint x: 708, endPoint y: 187, distance: 42.3
click at [708, 187] on div "Nutrition Facts About 1 Serving Per Container Serving Size 30g Amount Per Servi…" at bounding box center [641, 277] width 139 height 365
copy section "% Daily Value *"
drag, startPoint x: 580, startPoint y: 199, endPoint x: 711, endPoint y: 197, distance: 131.1
click at [711, 197] on div "Nutrition Facts About 1 Serving Per Container Serving Size 30g Amount Per Servi…" at bounding box center [641, 277] width 139 height 365
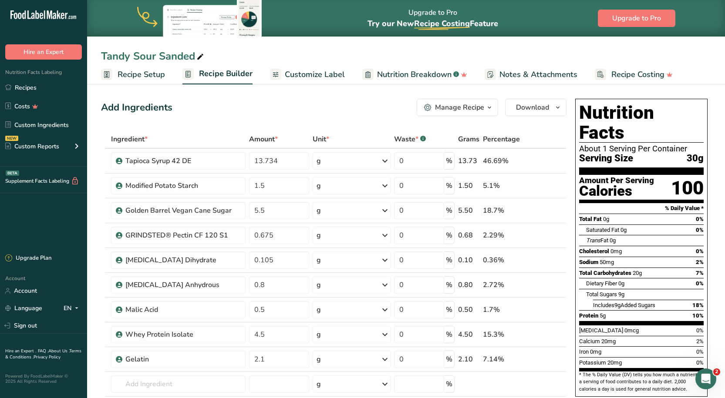
copy div "Total Fat 0g 0%"
